Goal: Task Accomplishment & Management: Manage account settings

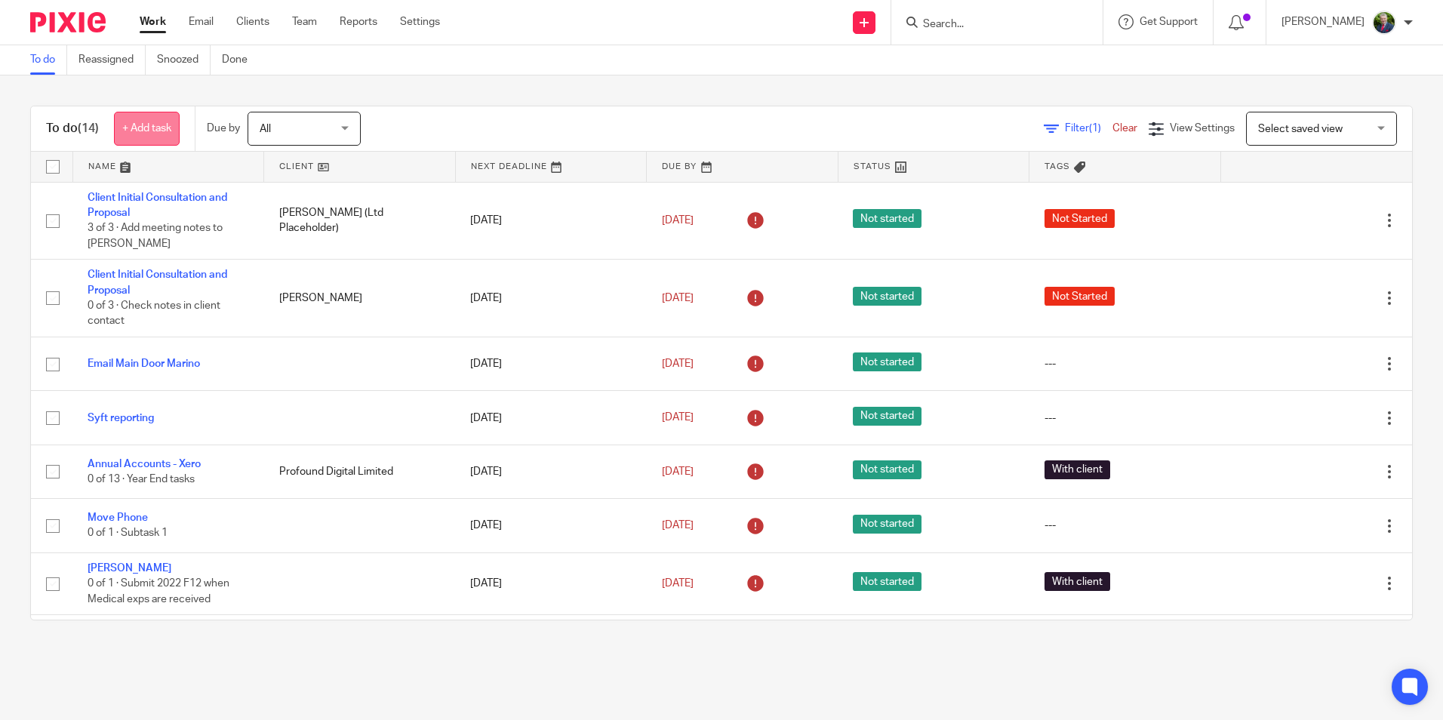
click at [158, 131] on link "+ Add task" at bounding box center [147, 129] width 66 height 34
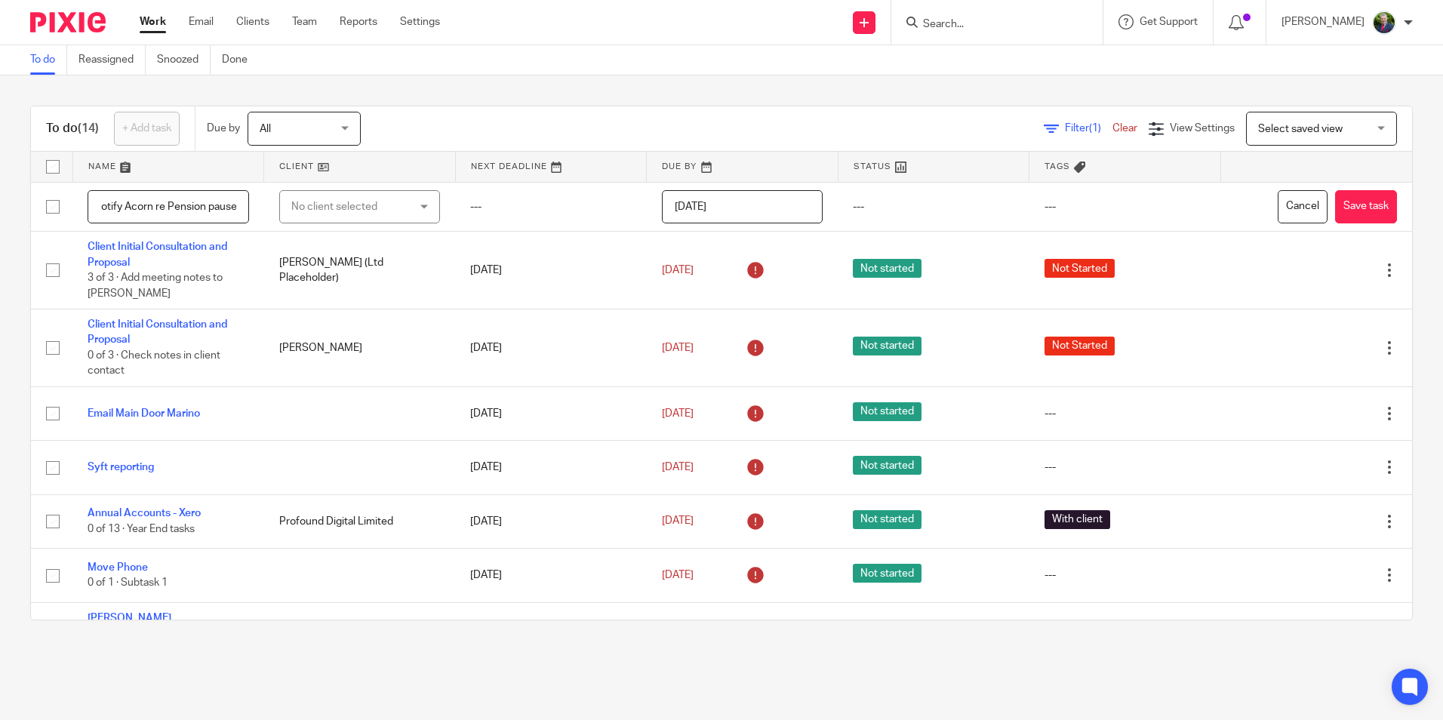
scroll to position [0, 13]
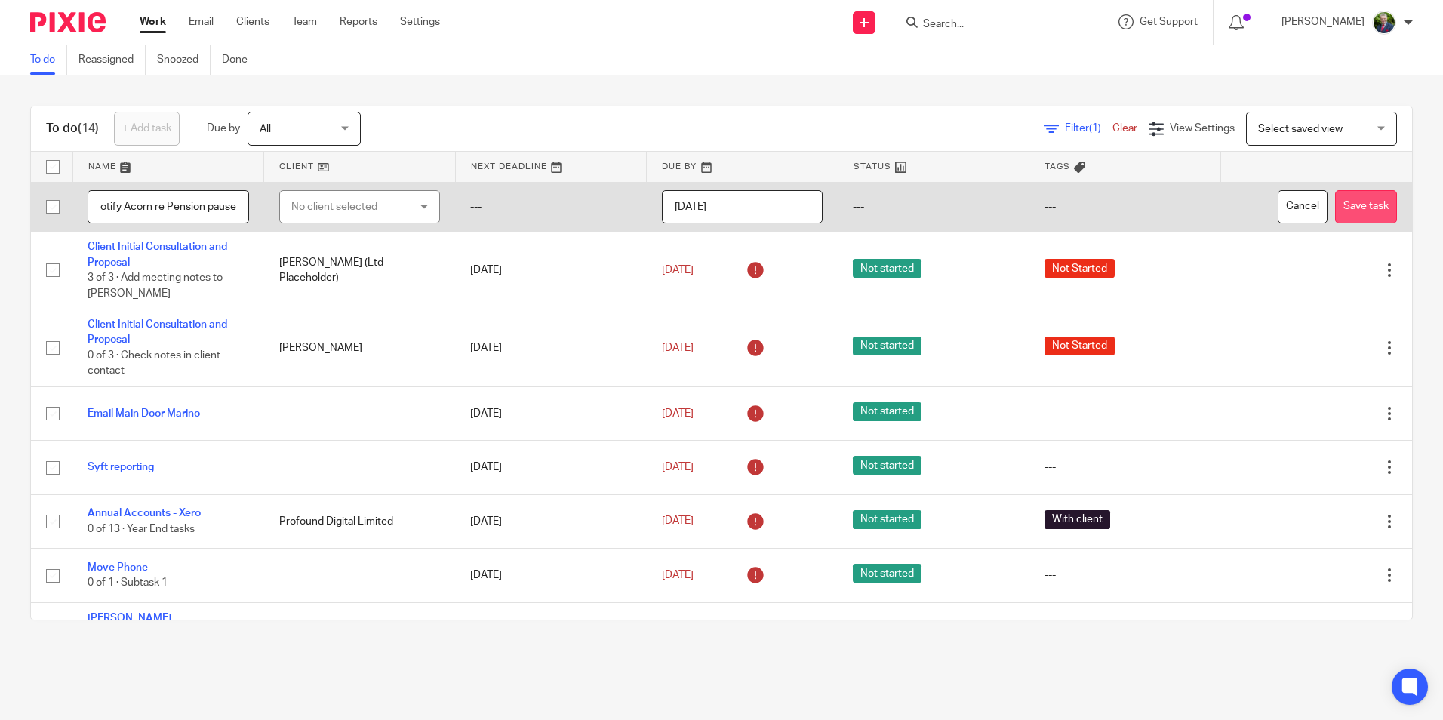
type input "Notify Acorn re Pension pause"
click at [1335, 194] on button "Save task" at bounding box center [1366, 207] width 62 height 34
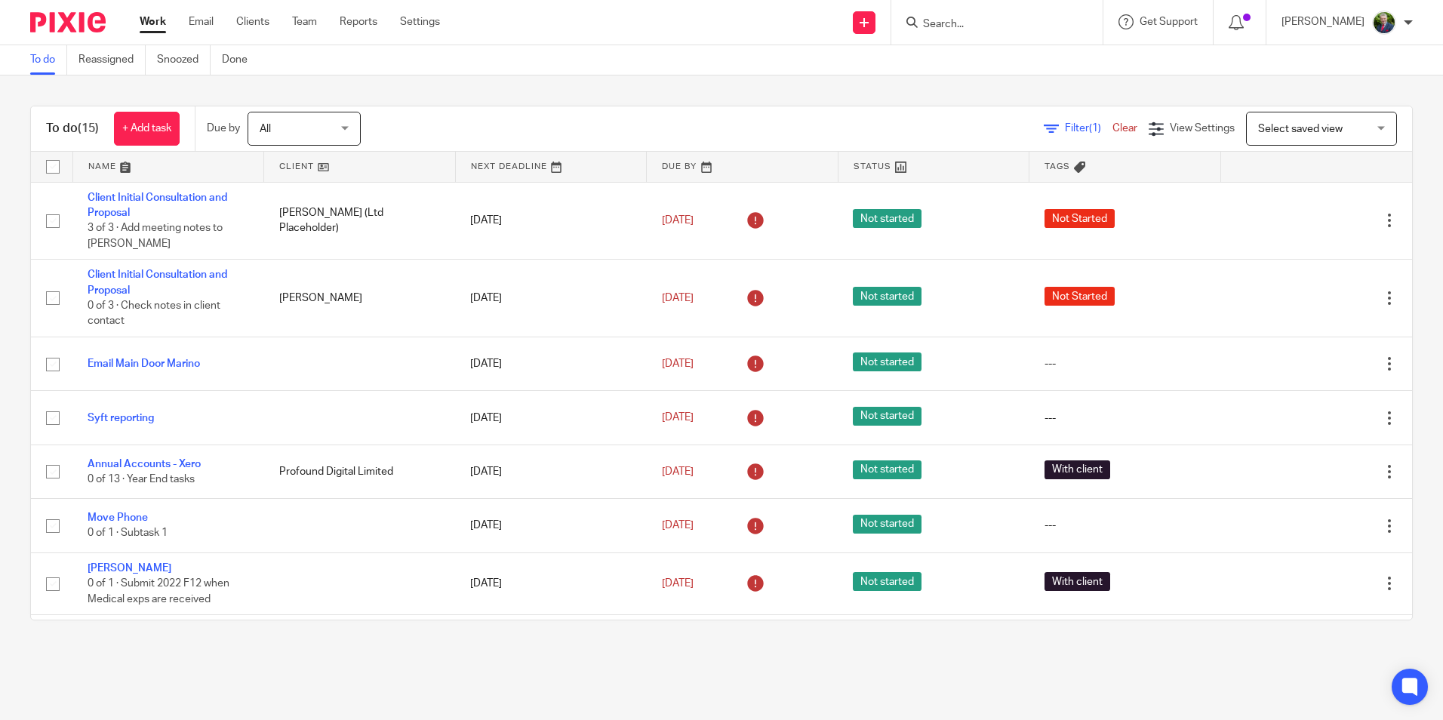
click at [753, 674] on main "To do Reassigned Snoozed Done To do (15) + Add task Due by All All [DATE] [DATE…" at bounding box center [721, 360] width 1443 height 720
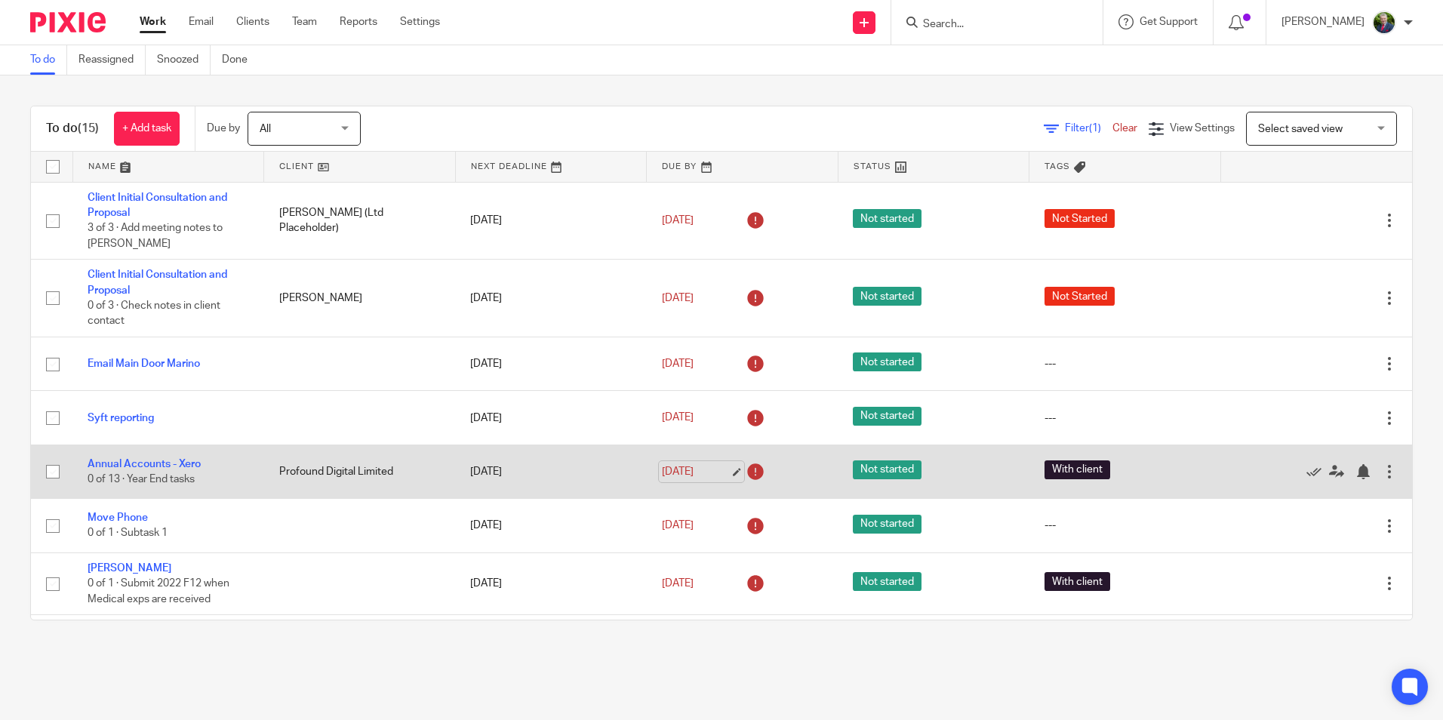
click at [718, 470] on link "[DATE]" at bounding box center [696, 472] width 68 height 16
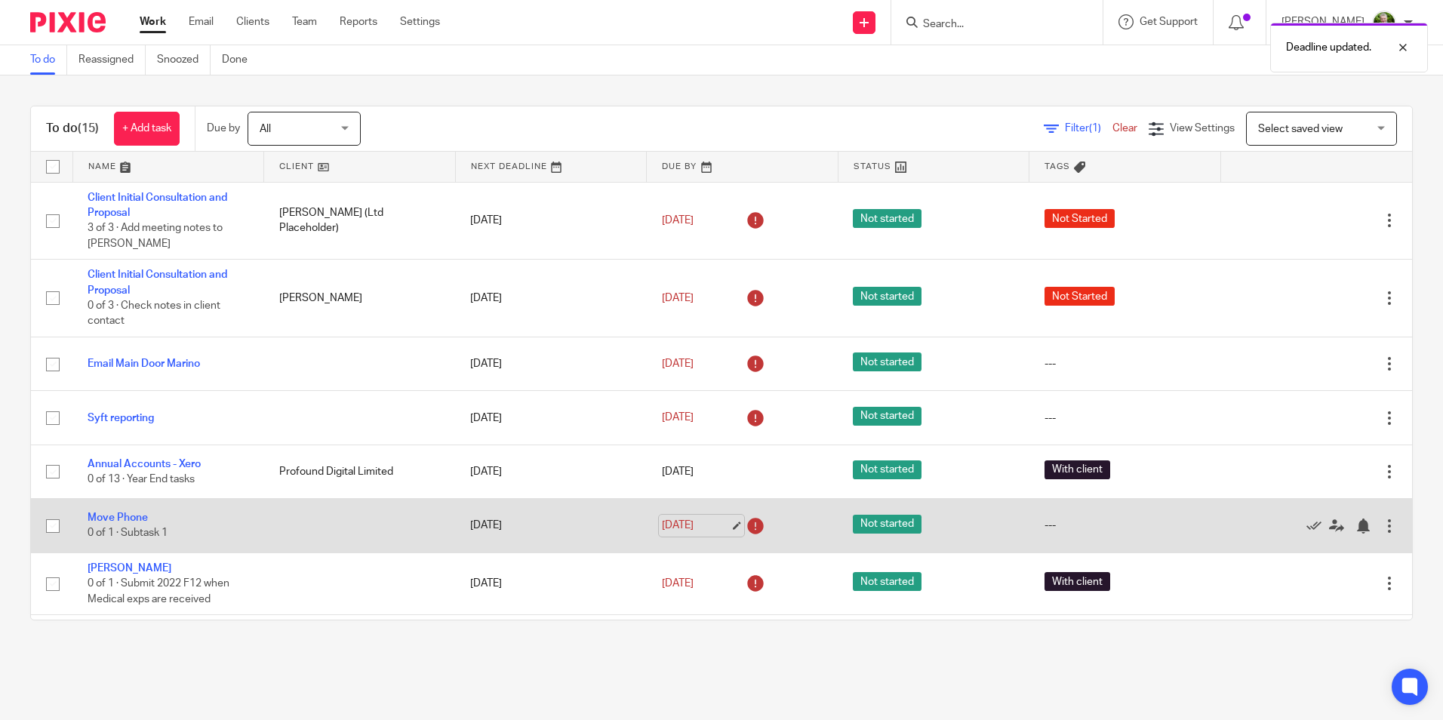
click at [712, 524] on link "[DATE]" at bounding box center [696, 526] width 68 height 16
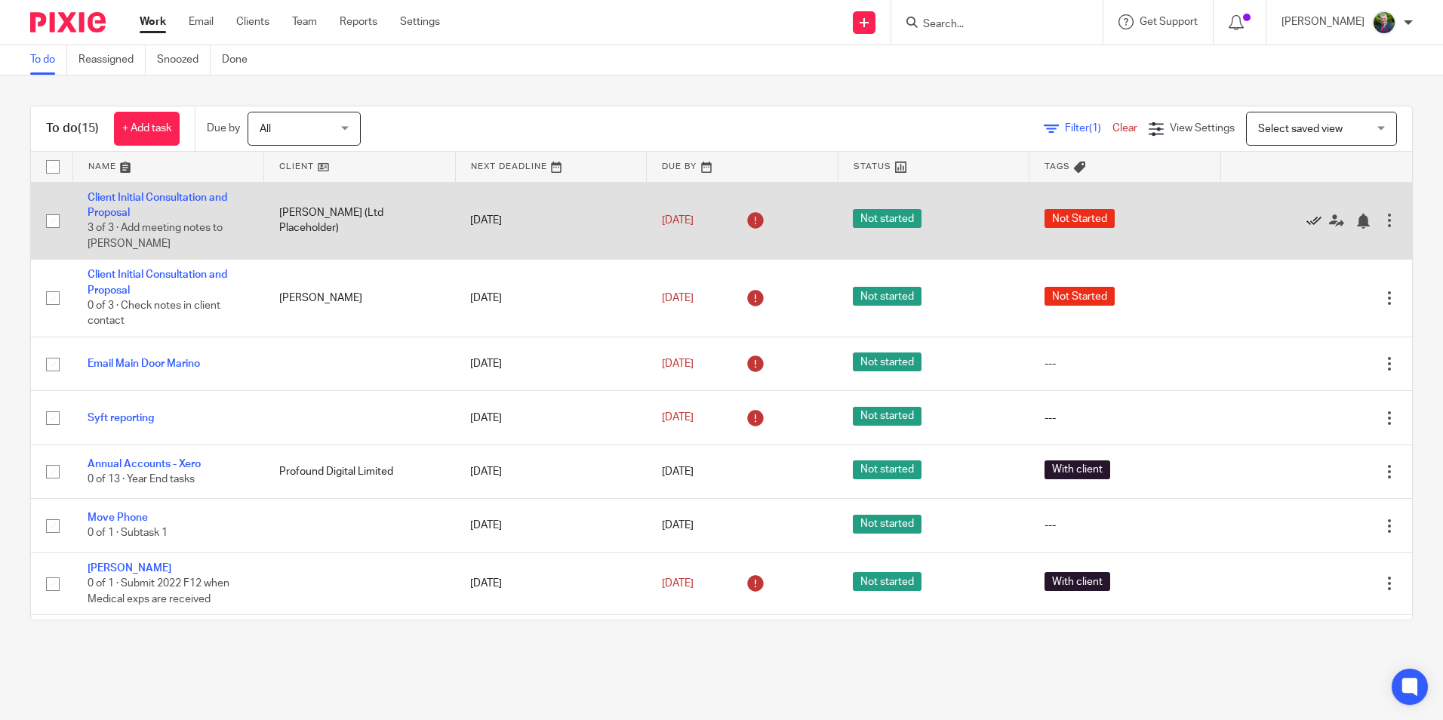
click at [1306, 218] on icon at bounding box center [1313, 221] width 15 height 15
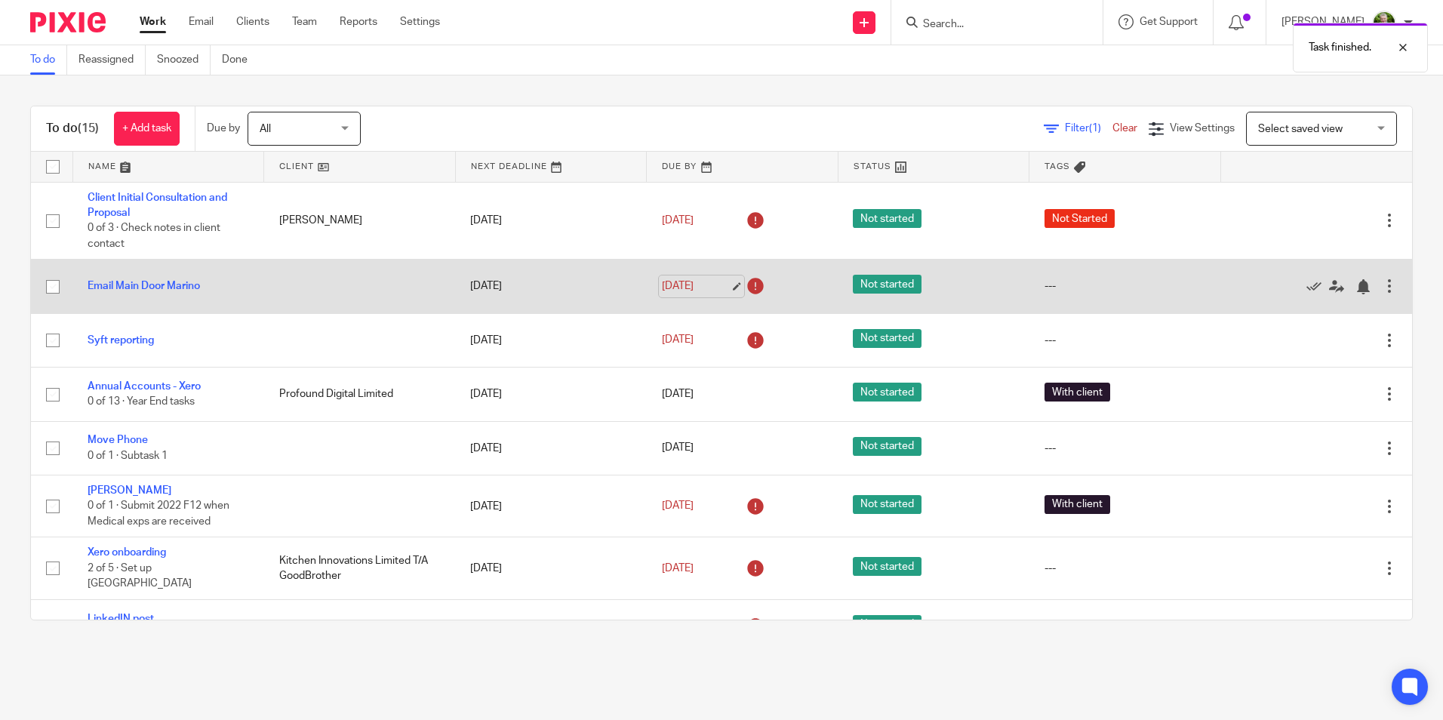
click at [722, 285] on link "[DATE]" at bounding box center [696, 286] width 68 height 16
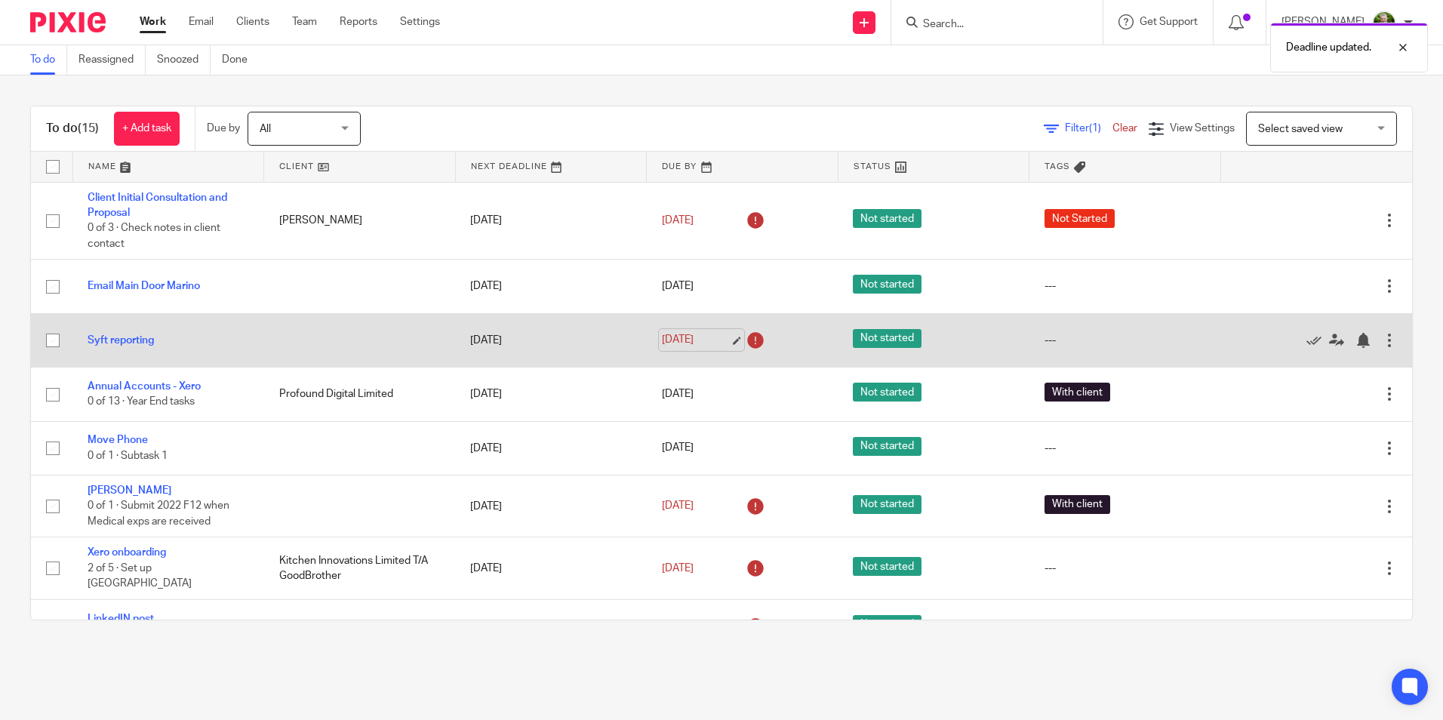
click at [715, 337] on link "[DATE]" at bounding box center [696, 340] width 68 height 16
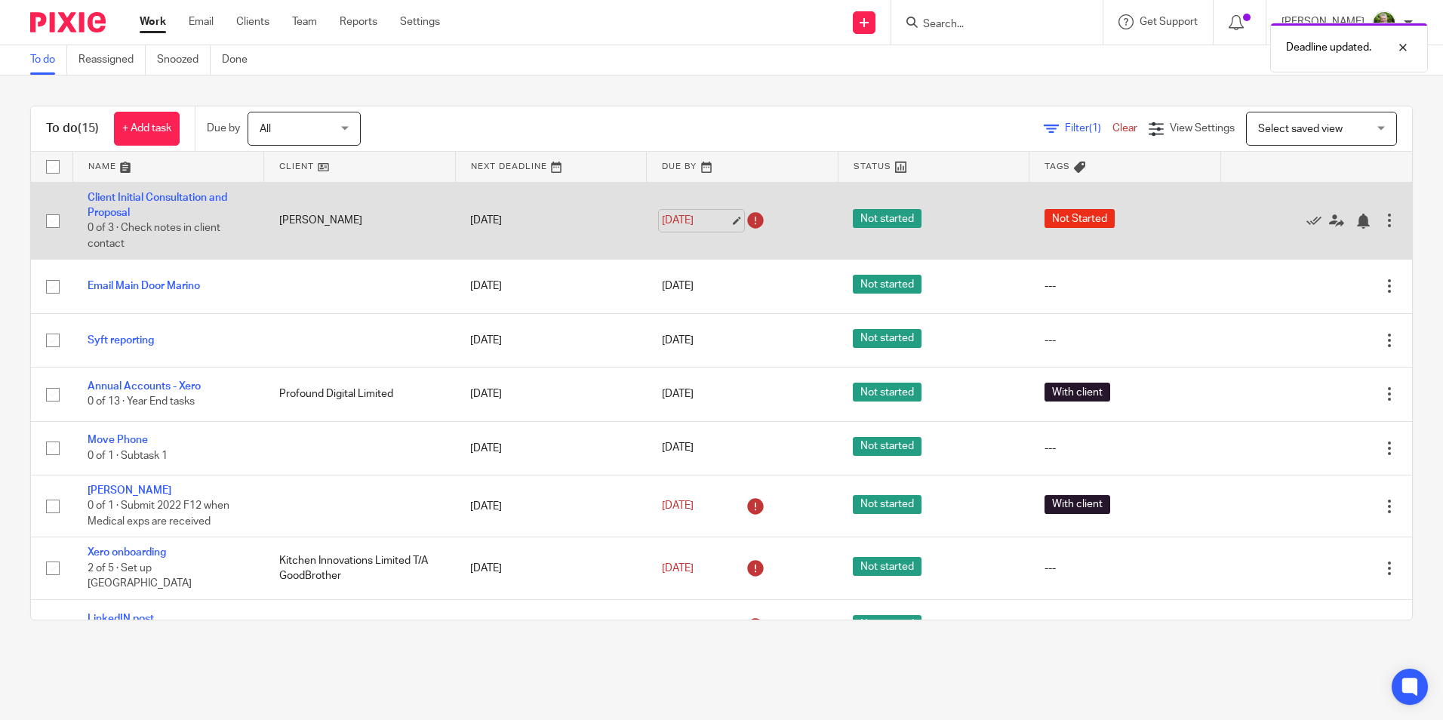
click at [713, 221] on link "[DATE]" at bounding box center [696, 221] width 68 height 16
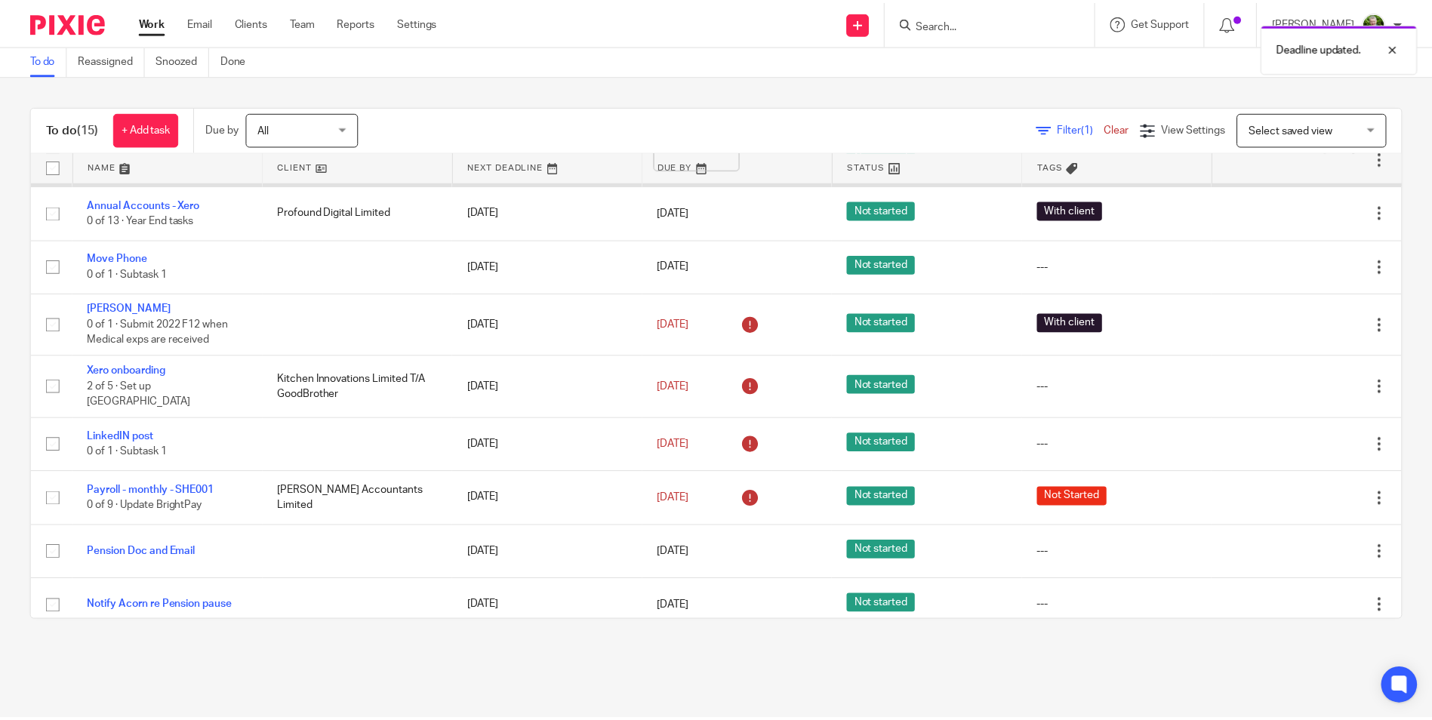
scroll to position [226, 0]
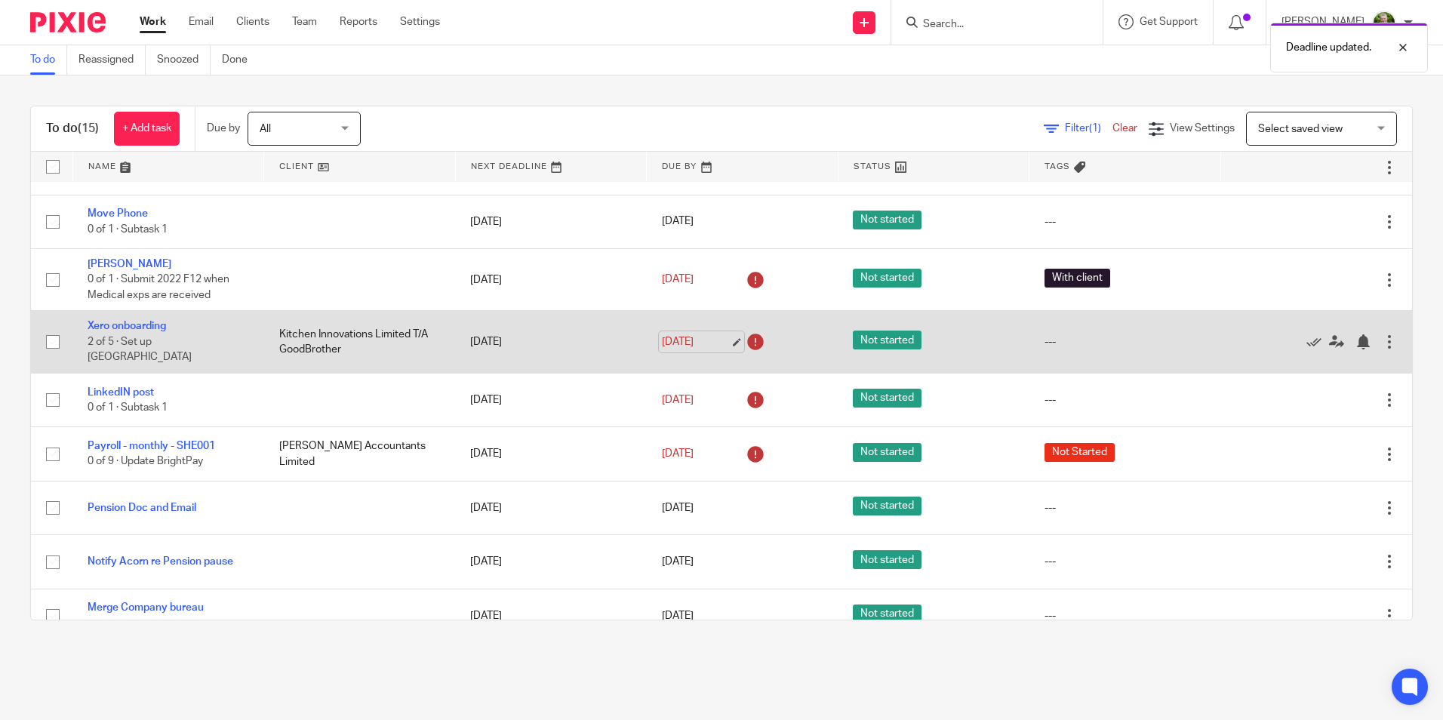
click at [718, 334] on link "[DATE]" at bounding box center [696, 342] width 68 height 16
click at [721, 337] on link "[DATE]" at bounding box center [696, 342] width 68 height 16
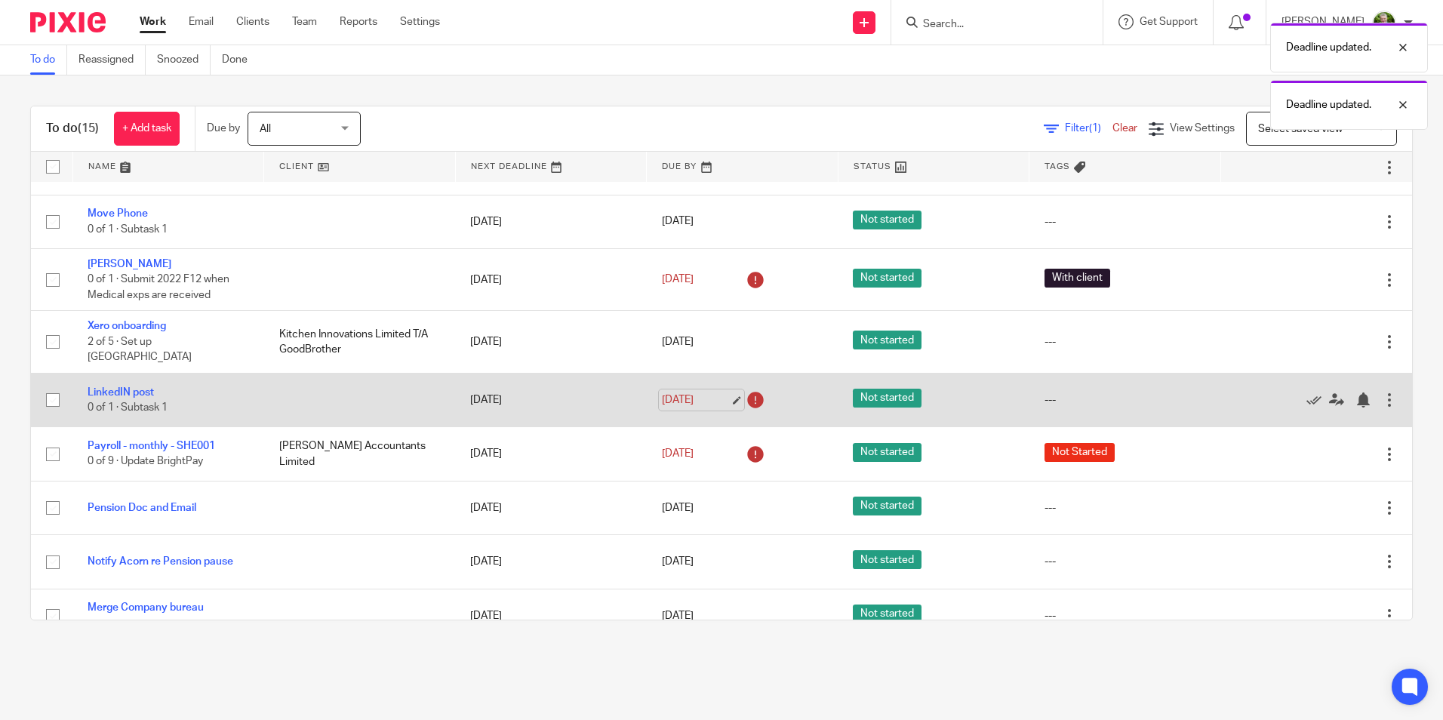
click at [718, 392] on link "[DATE]" at bounding box center [696, 400] width 68 height 16
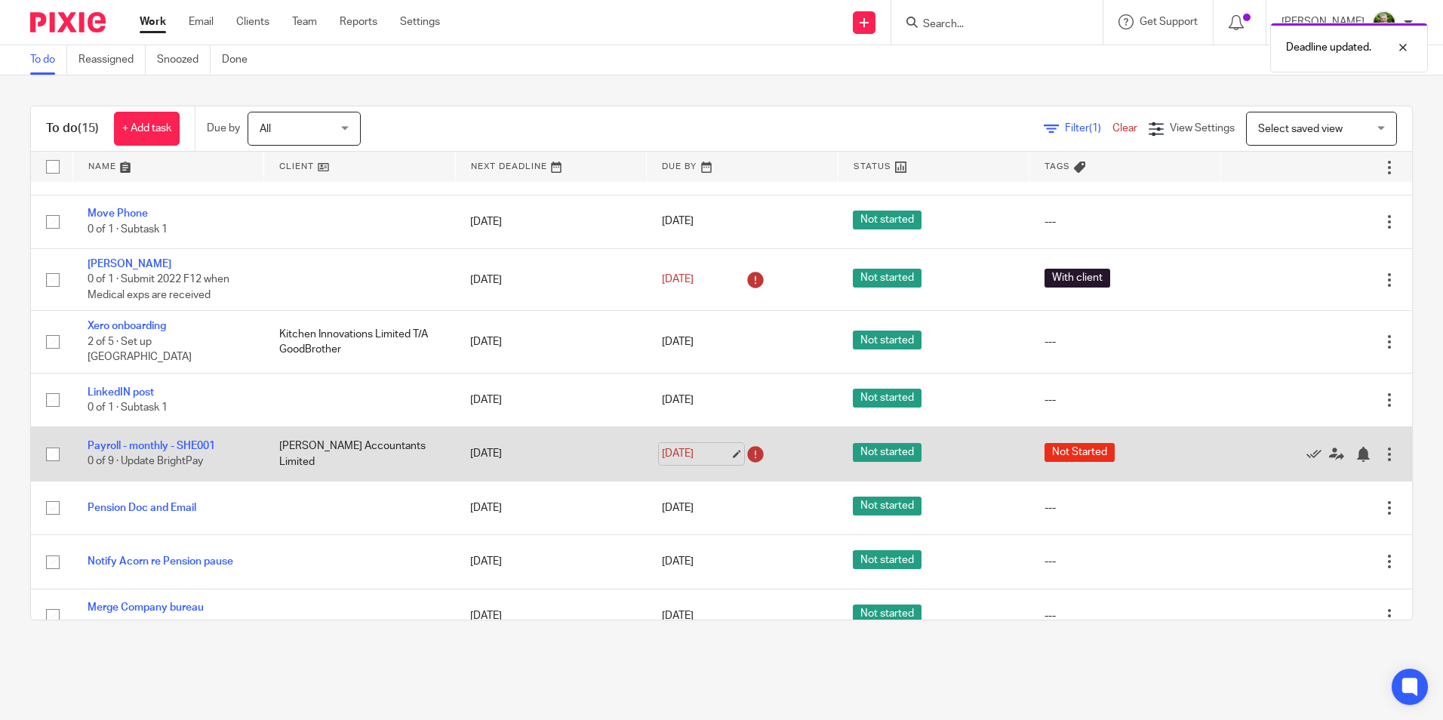
click at [714, 446] on link "[DATE]" at bounding box center [696, 454] width 68 height 16
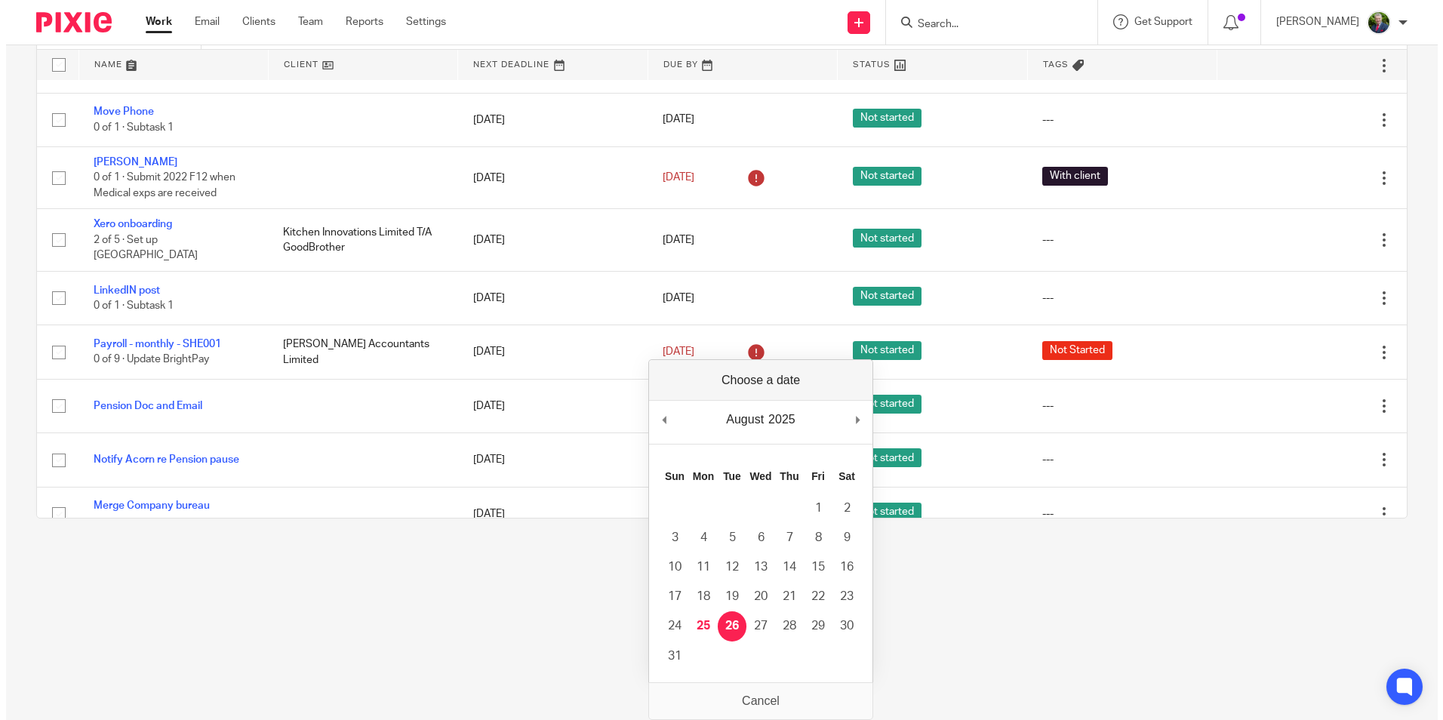
scroll to position [0, 0]
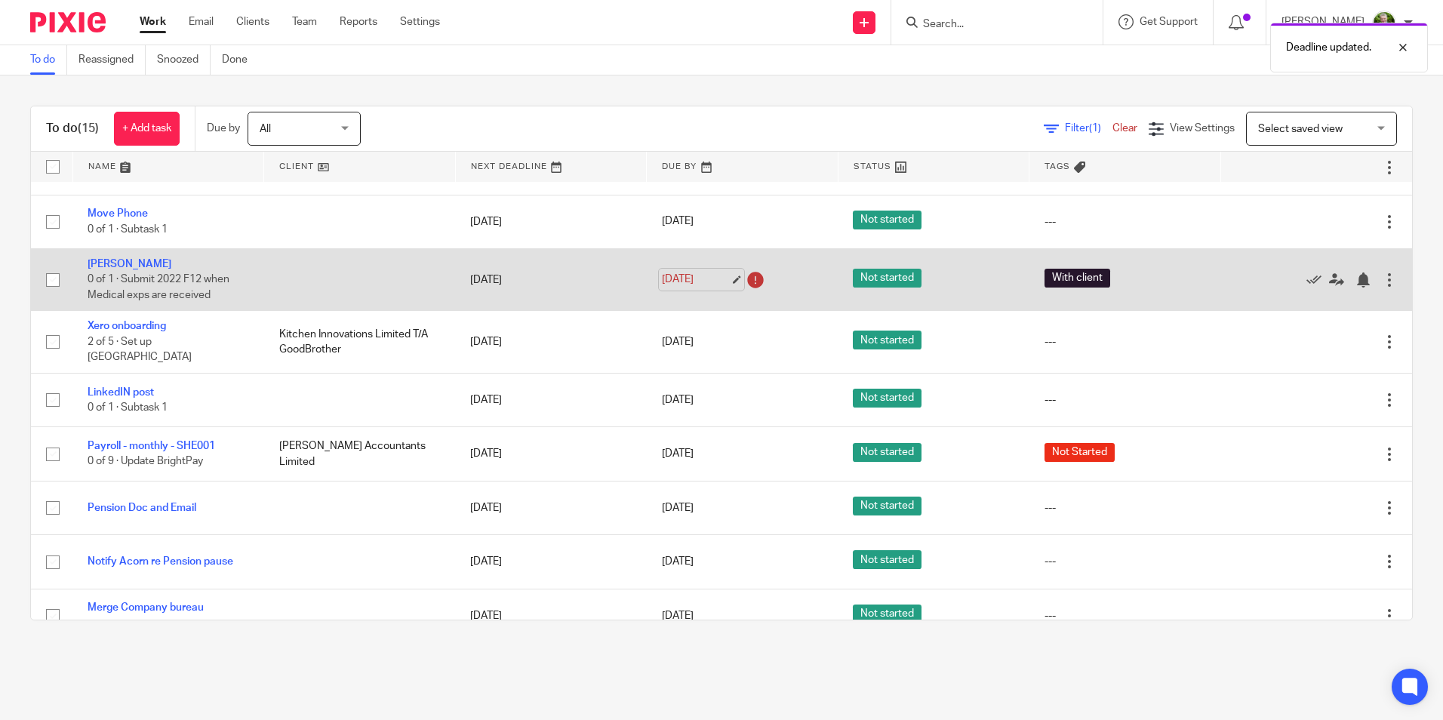
click at [706, 275] on link "[DATE]" at bounding box center [696, 280] width 68 height 16
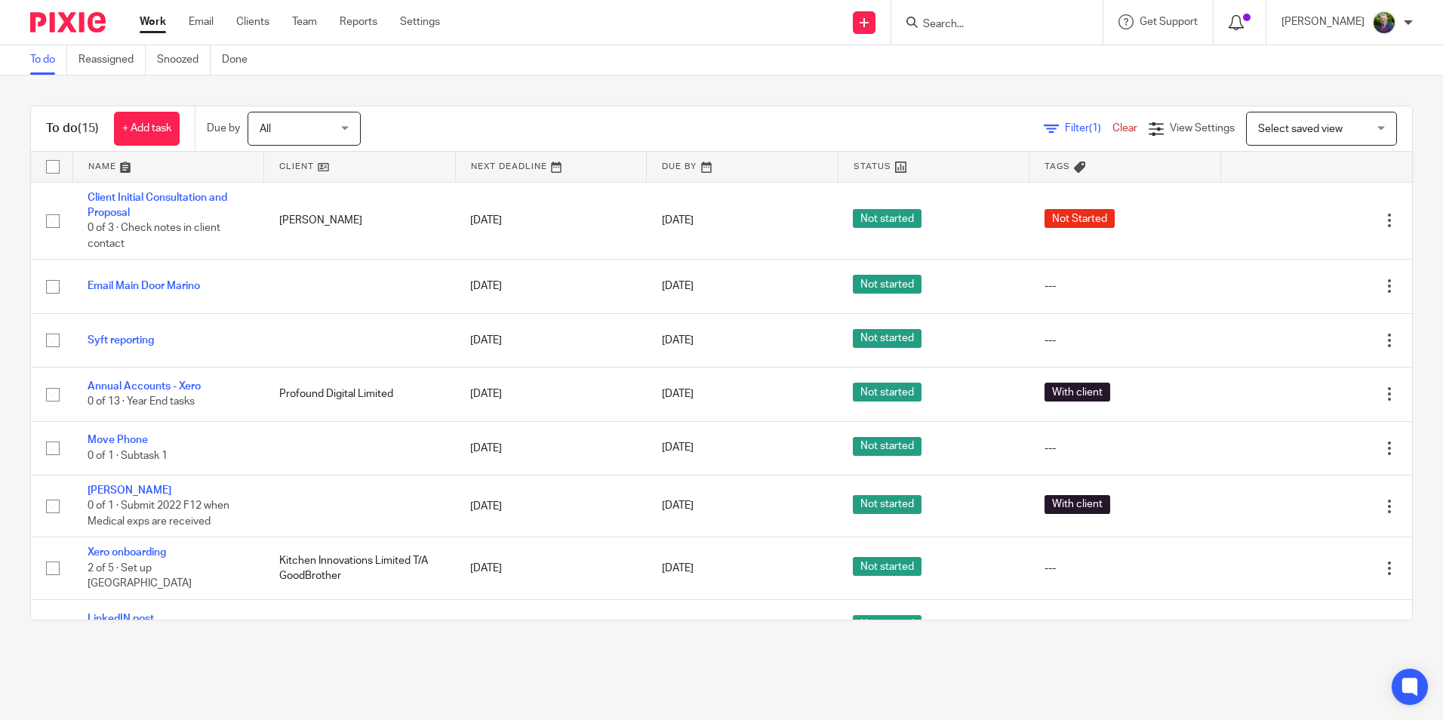
click at [1250, 24] on div at bounding box center [1240, 22] width 22 height 17
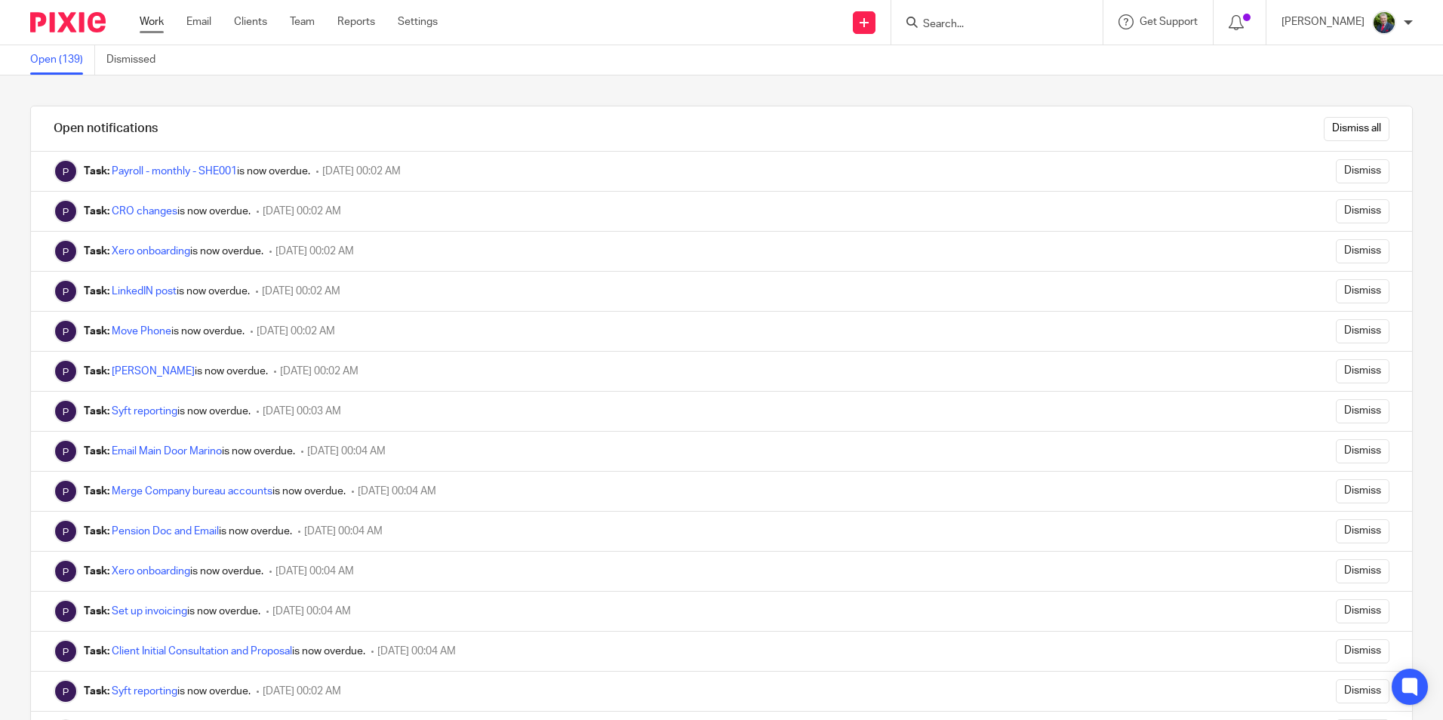
click at [155, 24] on link "Work" at bounding box center [152, 21] width 24 height 15
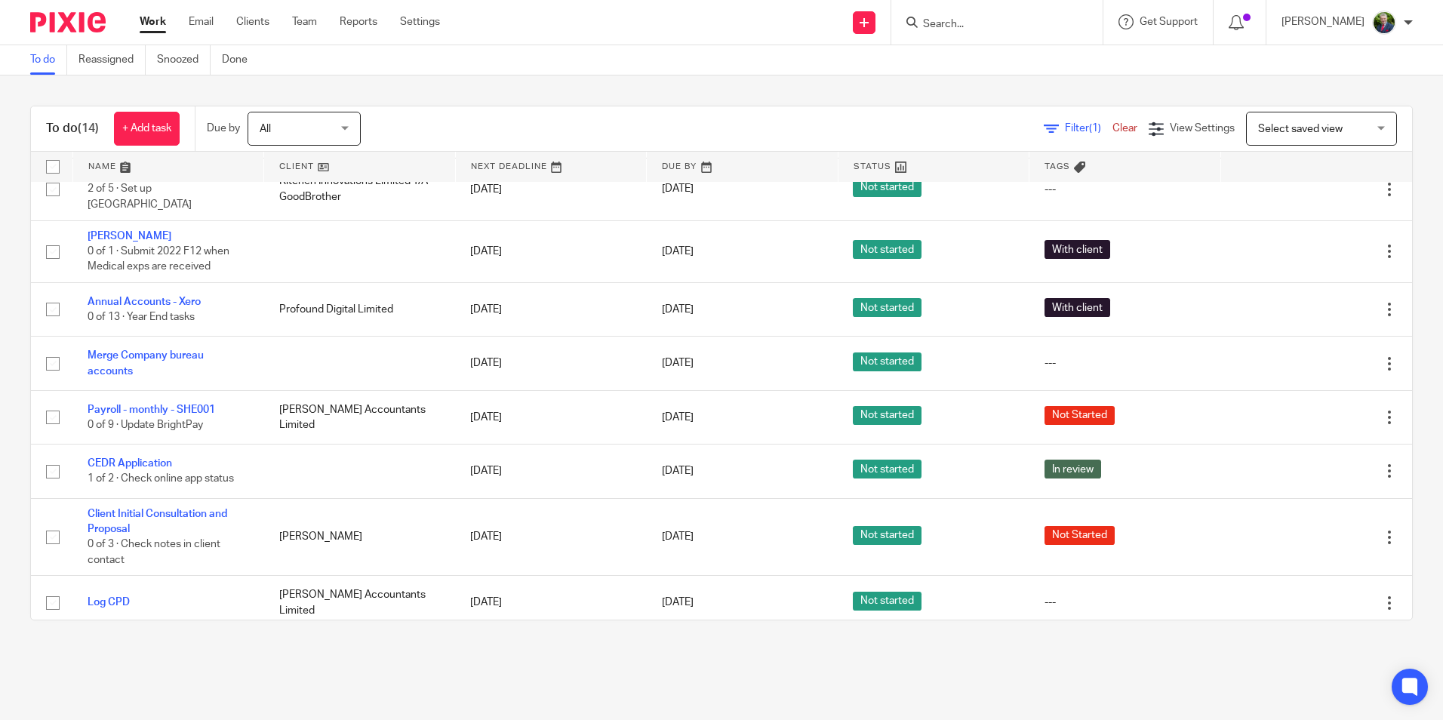
scroll to position [349, 0]
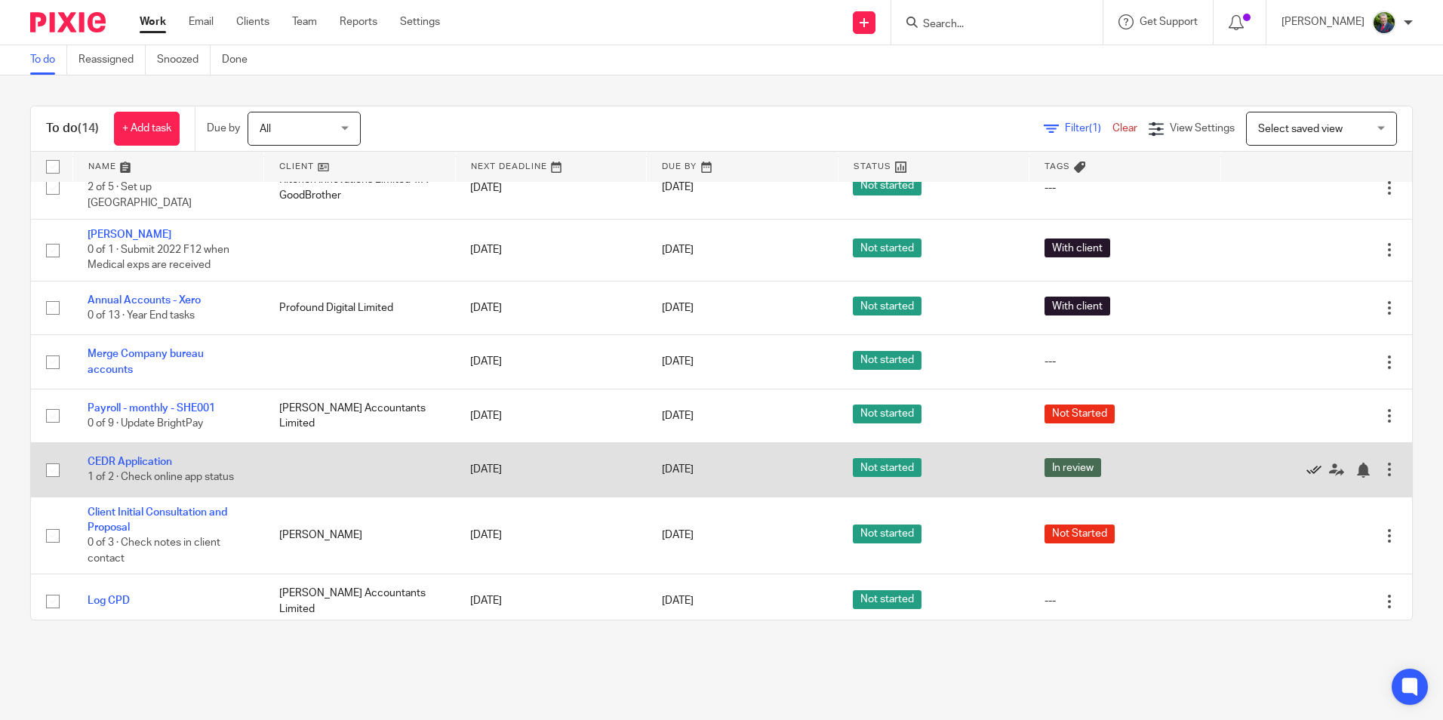
click at [1306, 463] on icon at bounding box center [1313, 470] width 15 height 15
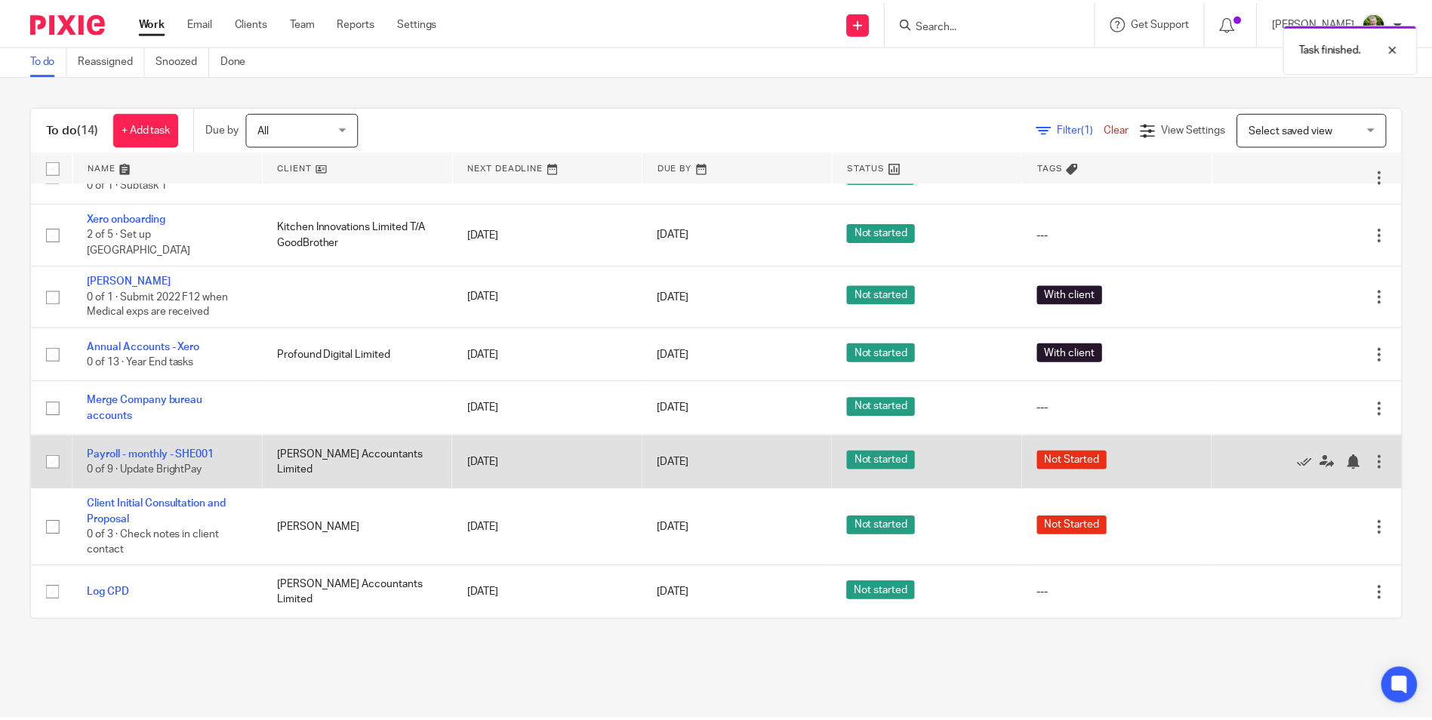
scroll to position [294, 0]
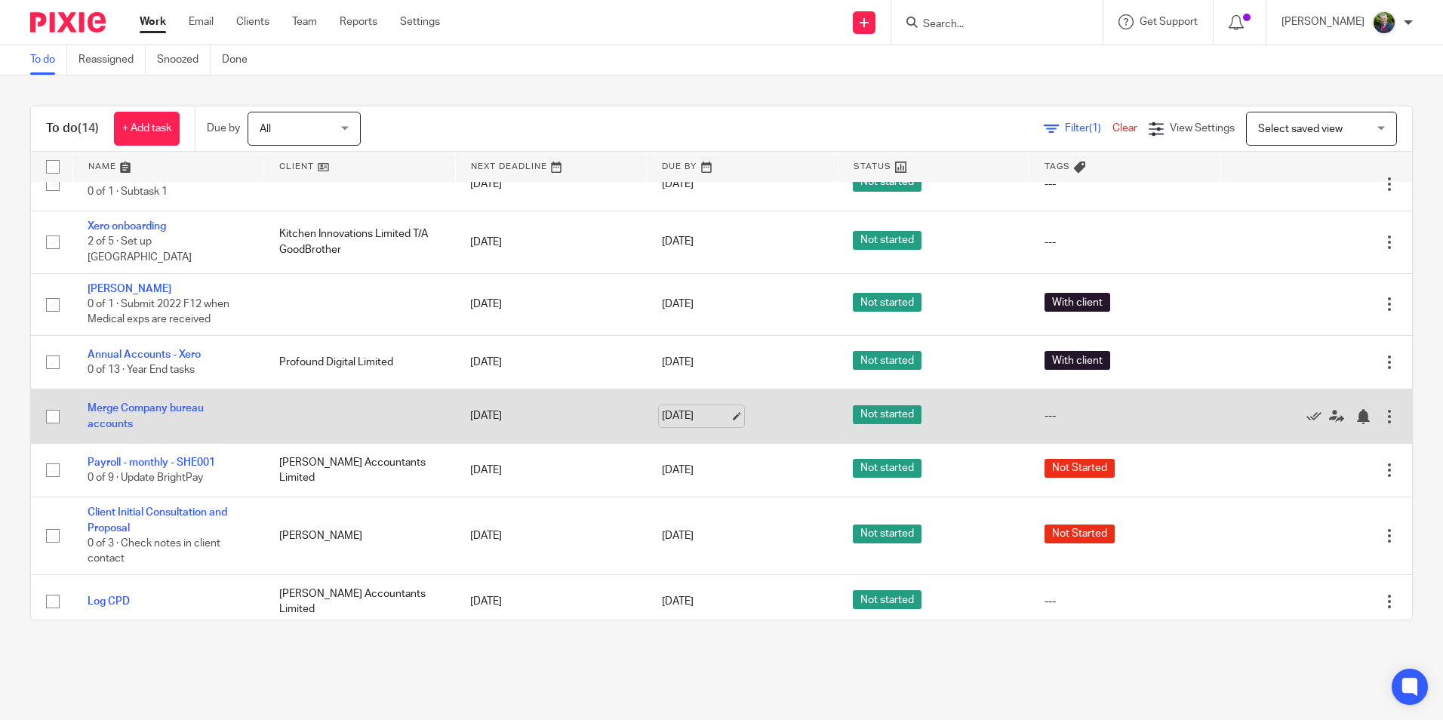
click at [712, 408] on link "[DATE]" at bounding box center [696, 416] width 68 height 16
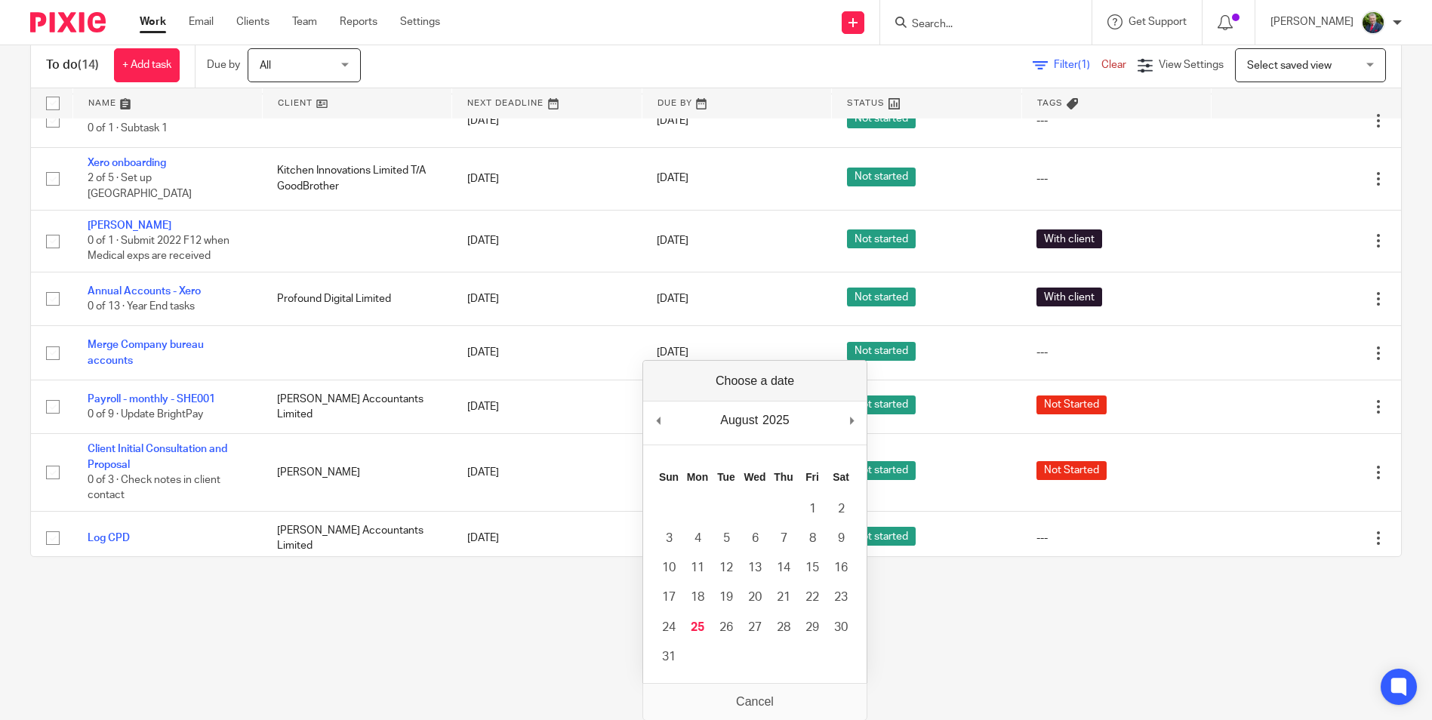
scroll to position [64, 0]
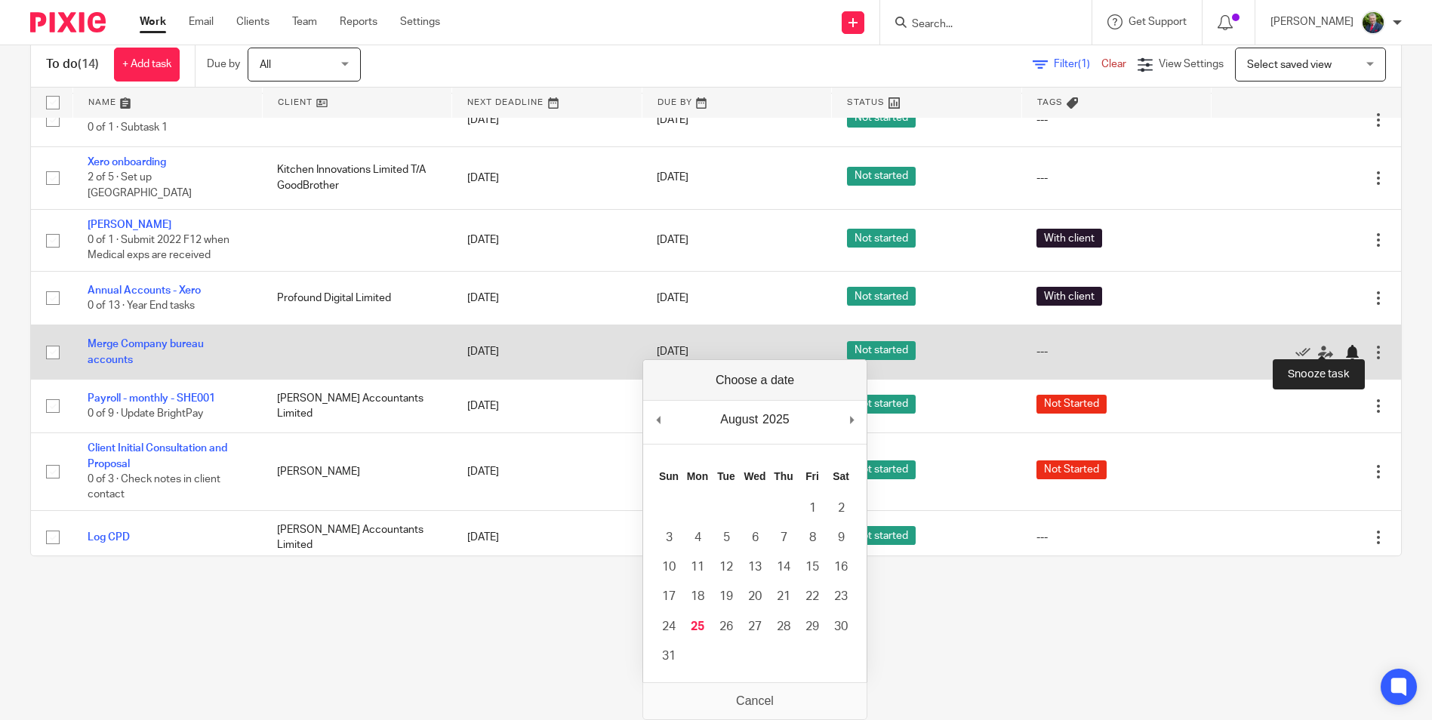
click at [1344, 345] on div at bounding box center [1351, 352] width 15 height 15
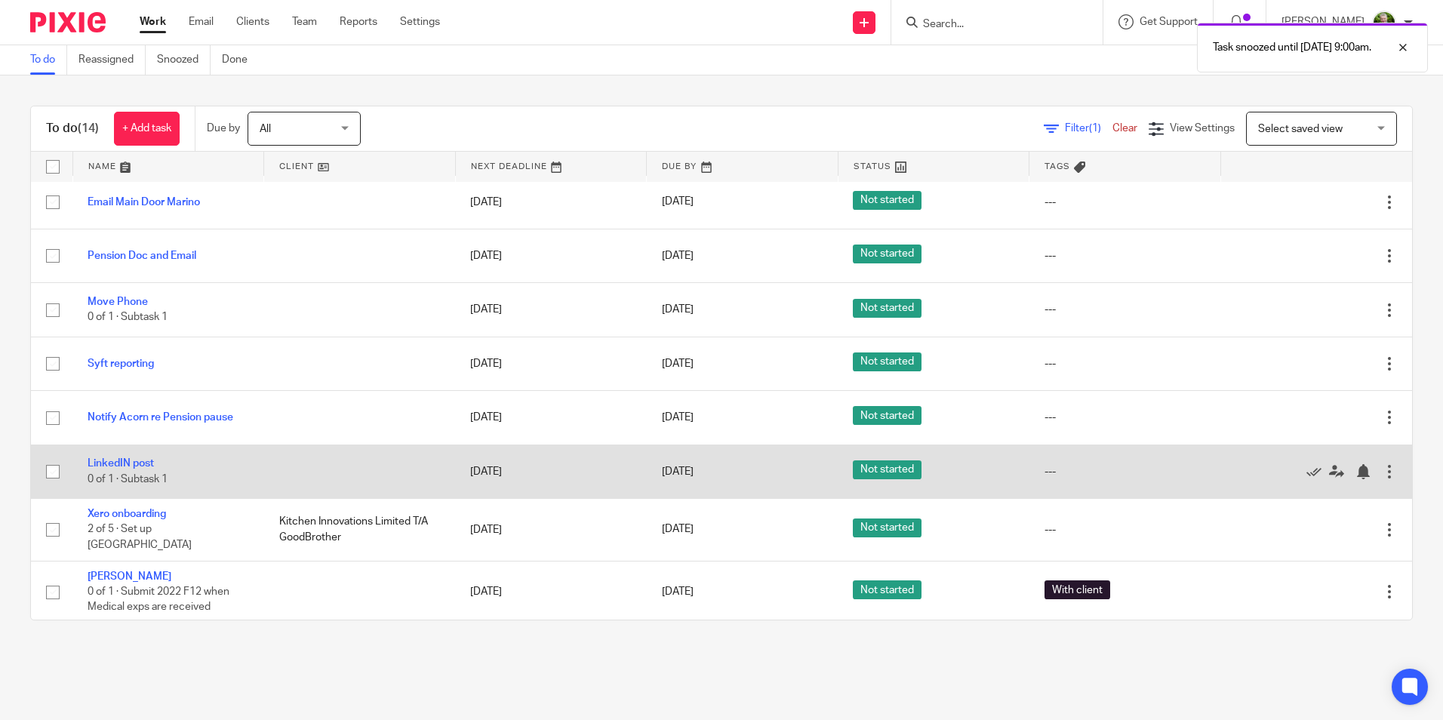
scroll to position [0, 0]
